Goal: Task Accomplishment & Management: Use online tool/utility

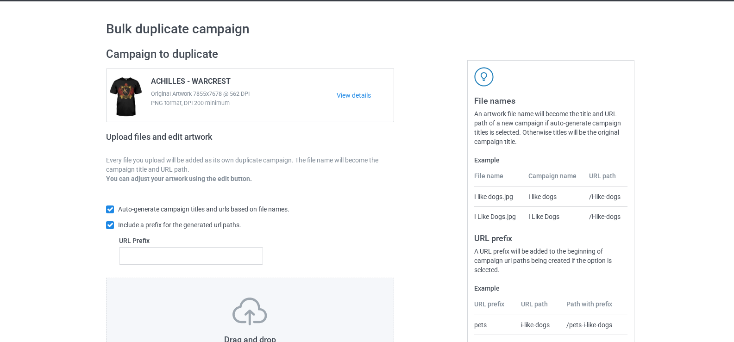
scroll to position [93, 0]
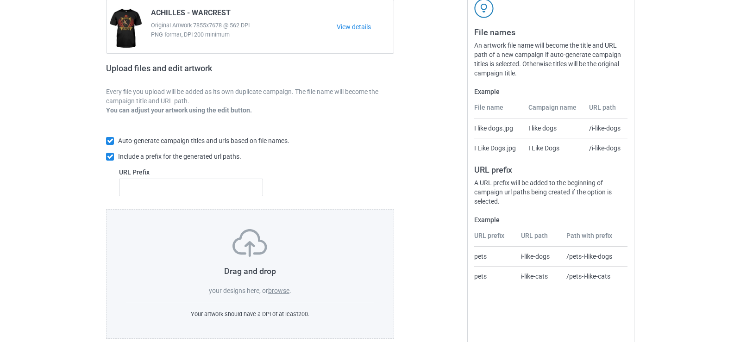
click at [283, 290] on label "browse" at bounding box center [278, 290] width 21 height 7
click at [0, 0] on input "browse" at bounding box center [0, 0] width 0 height 0
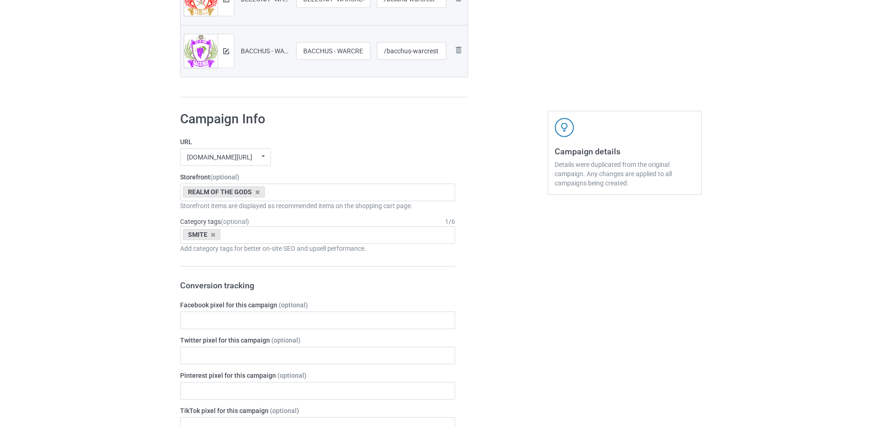
scroll to position [1273, 0]
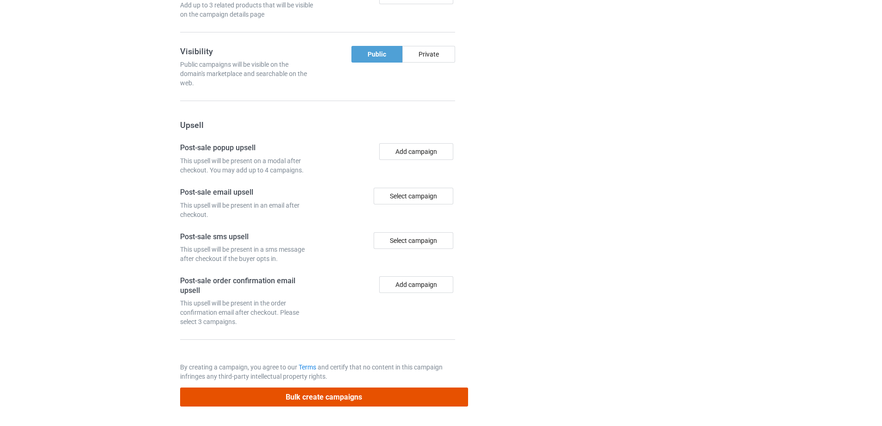
click at [352, 342] on button "Bulk create campaigns" at bounding box center [324, 396] width 288 height 19
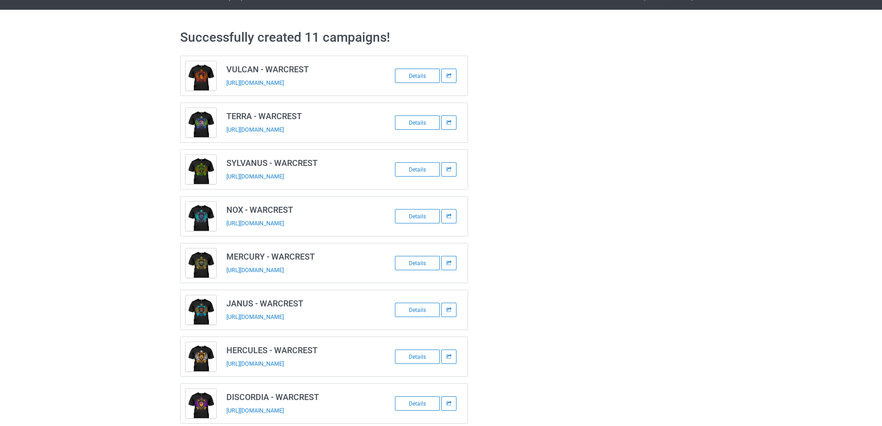
scroll to position [0, 0]
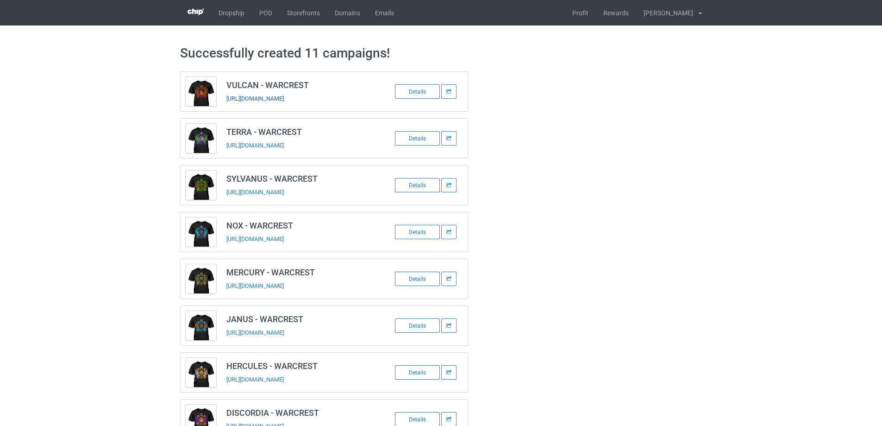
drag, startPoint x: 358, startPoint y: 102, endPoint x: 323, endPoint y: 101, distance: 35.2
click at [323, 101] on td "VULCAN - WARCREST https://www.absoluttees.com/vulcan-warcrest" at bounding box center [299, 91] width 157 height 39
copy link "-warcrest"
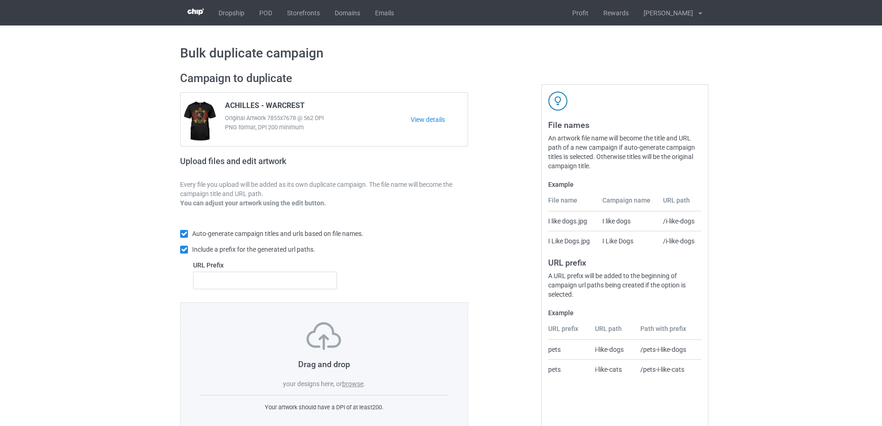
click at [357, 342] on label "browse" at bounding box center [352, 383] width 21 height 7
click at [0, 0] on input "browse" at bounding box center [0, 0] width 0 height 0
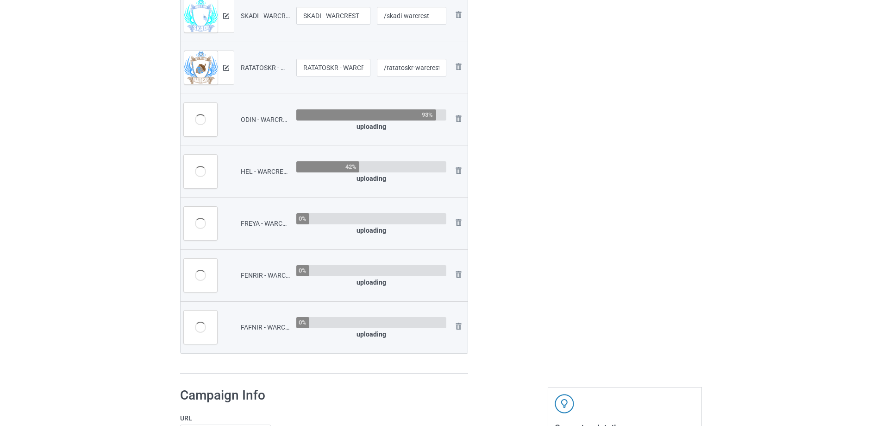
scroll to position [556, 0]
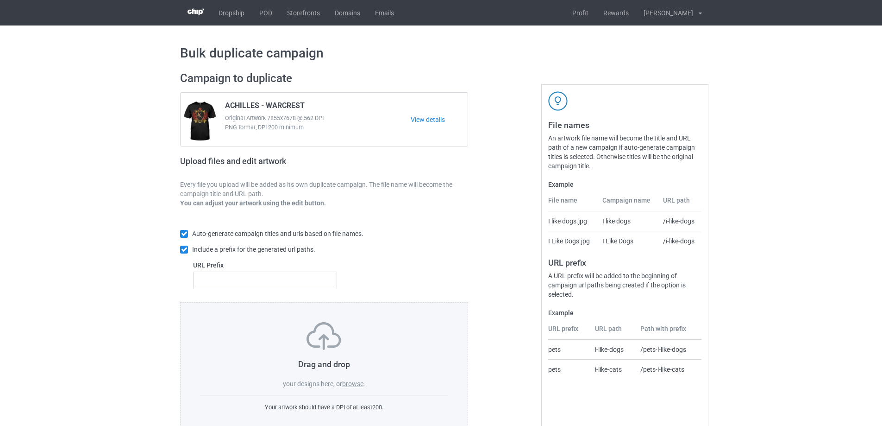
click at [355, 342] on label "browse" at bounding box center [352, 383] width 21 height 7
click at [0, 0] on input "browse" at bounding box center [0, 0] width 0 height 0
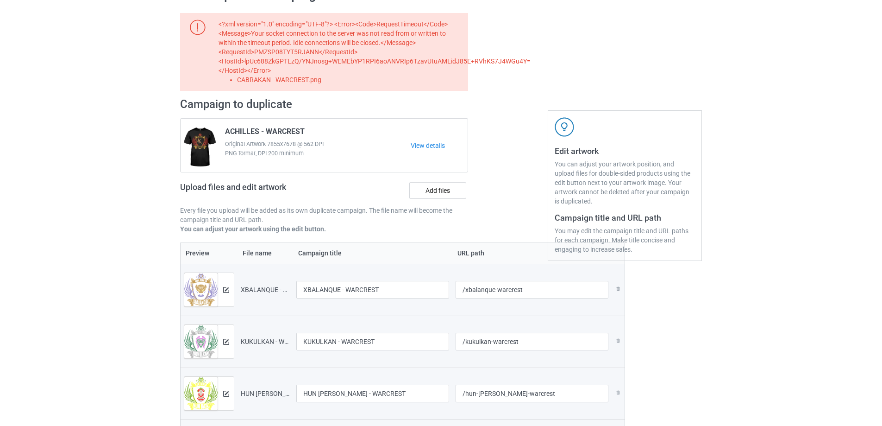
scroll to position [463, 0]
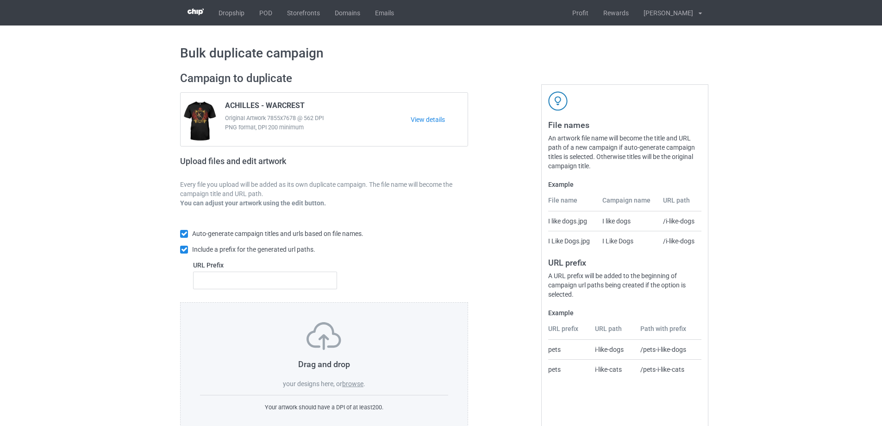
click at [345, 387] on label "browse" at bounding box center [352, 383] width 21 height 7
click at [0, 0] on input "browse" at bounding box center [0, 0] width 0 height 0
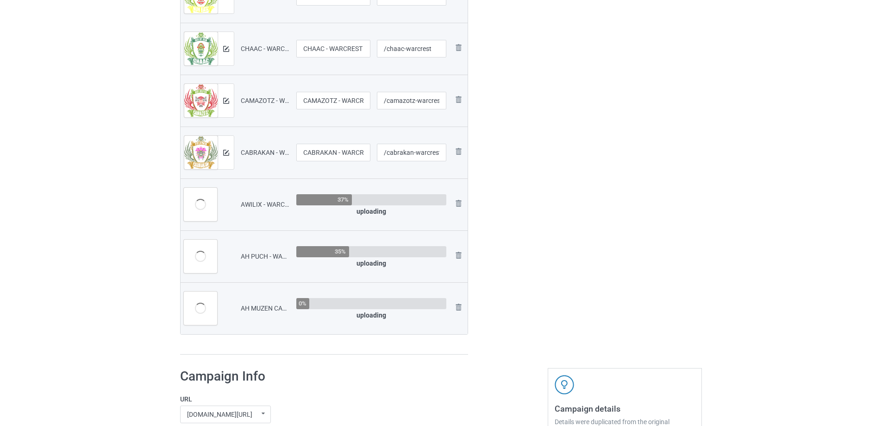
scroll to position [556, 0]
